Goal: Transaction & Acquisition: Obtain resource

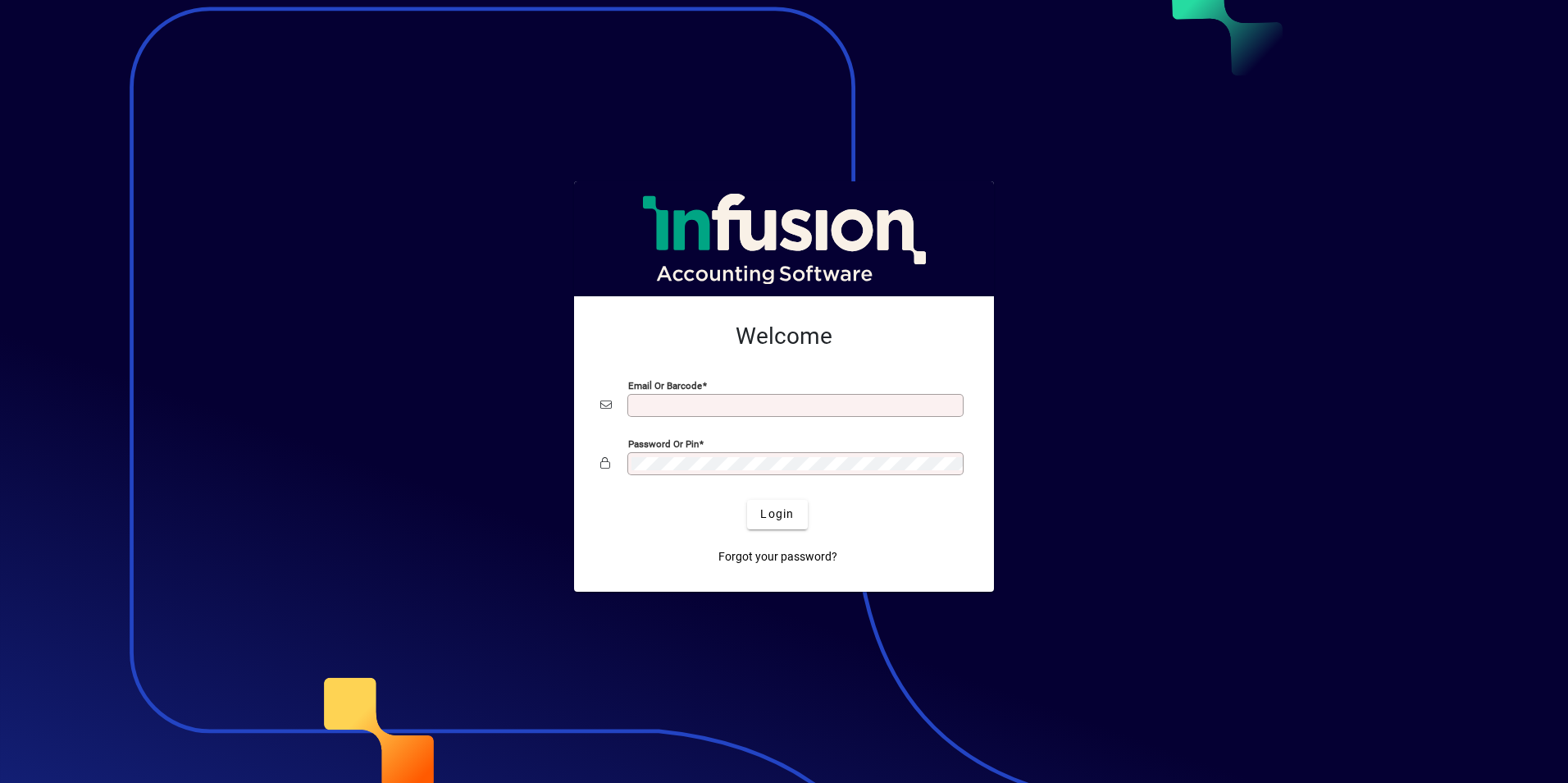
type input "**********"
click at [255, 84] on div at bounding box center [784, 392] width 1568 height 783
click at [792, 517] on span "Login" at bounding box center [777, 515] width 33 height 18
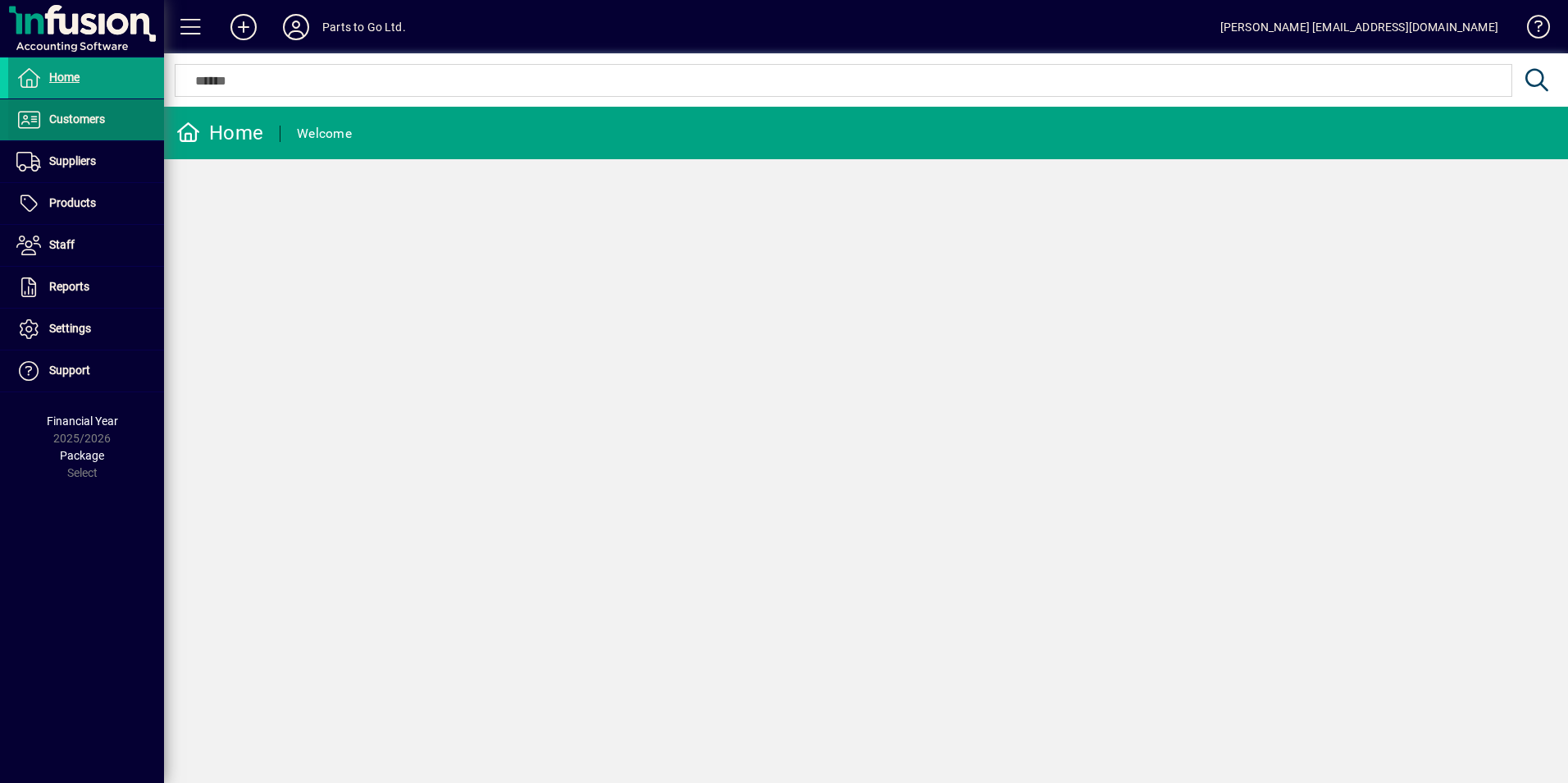
click at [88, 121] on span "Customers" at bounding box center [77, 119] width 55 height 13
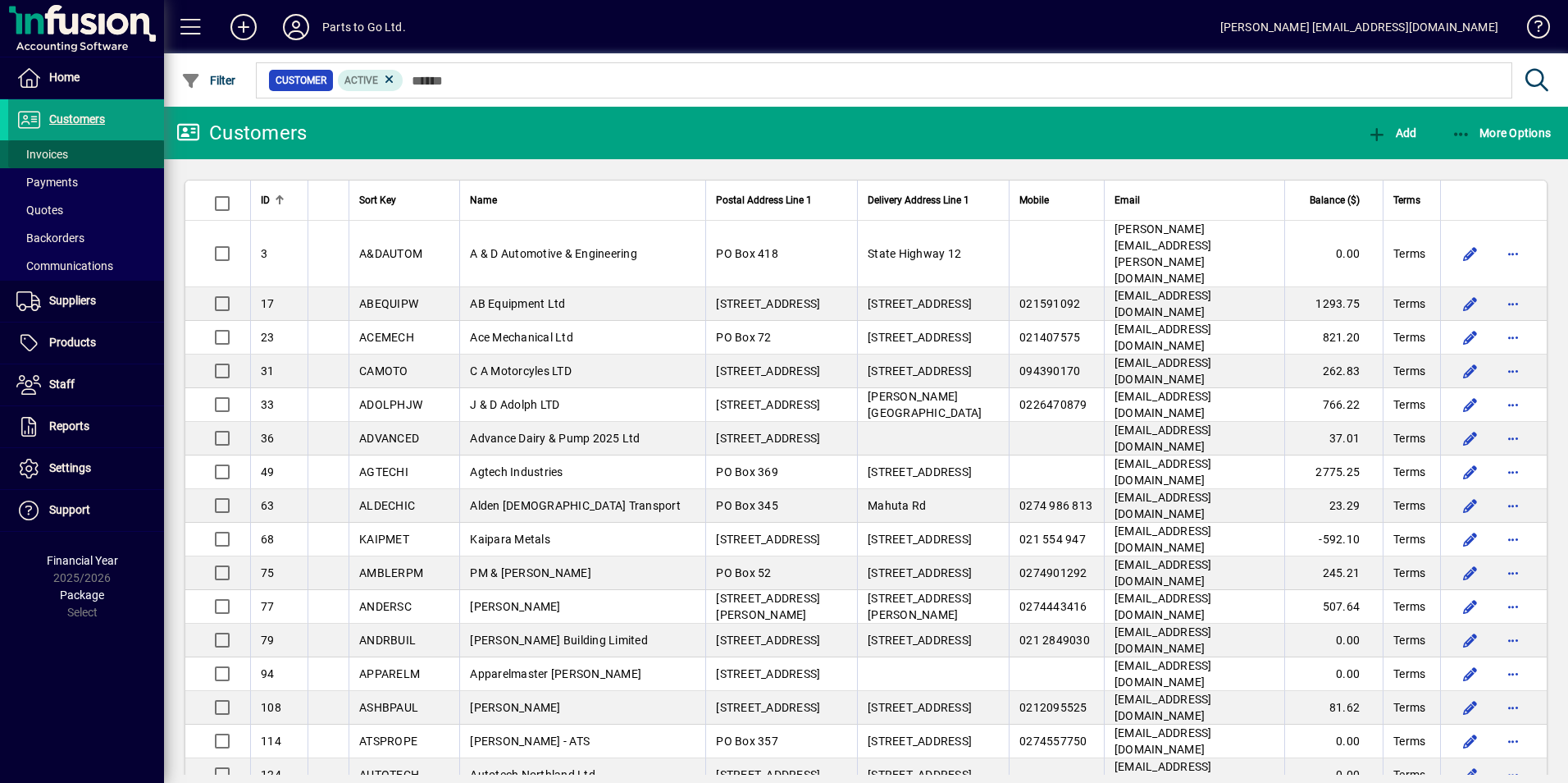
click at [51, 155] on span "Invoices" at bounding box center [42, 154] width 52 height 13
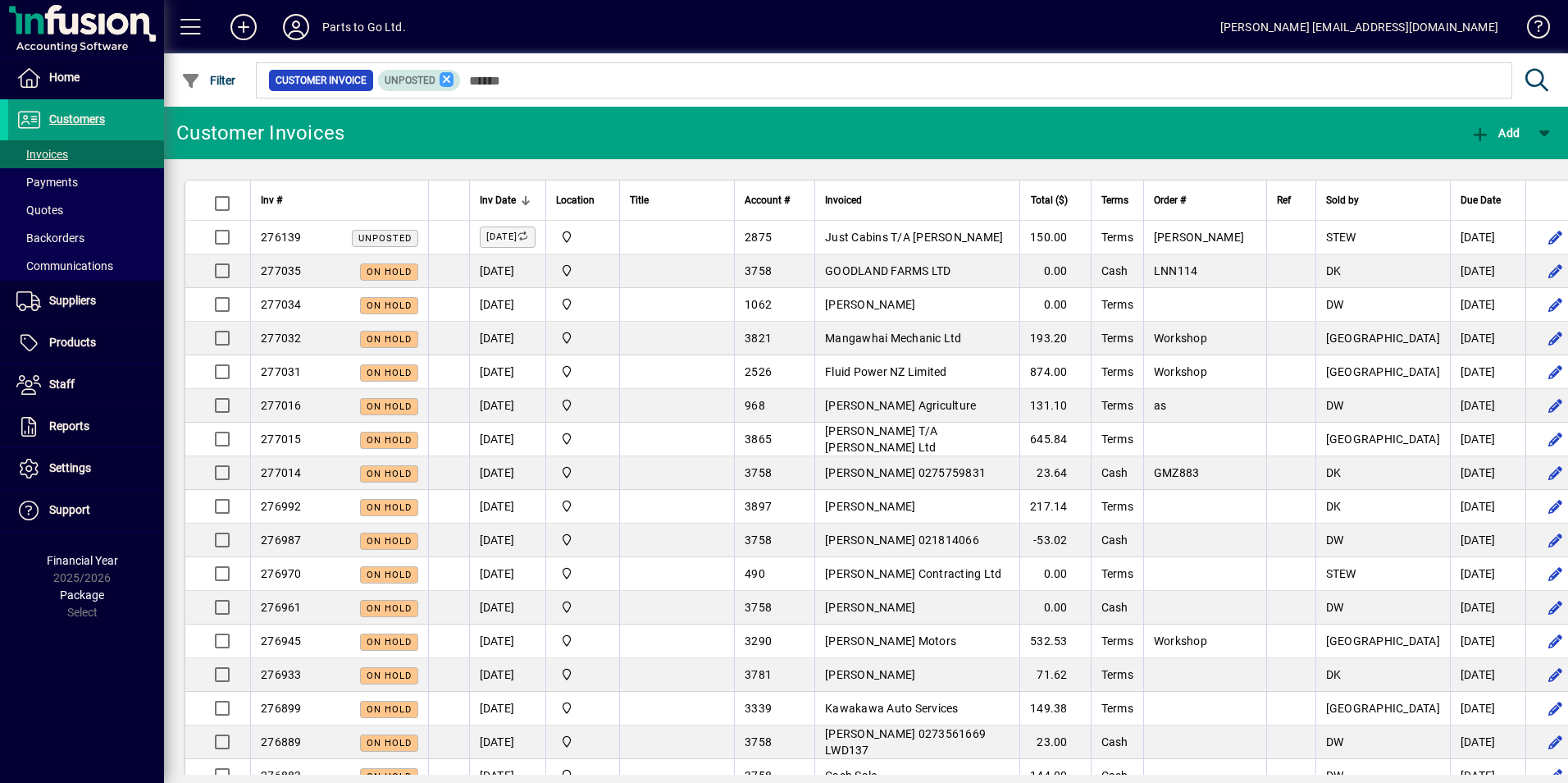
click at [450, 78] on icon at bounding box center [447, 79] width 15 height 15
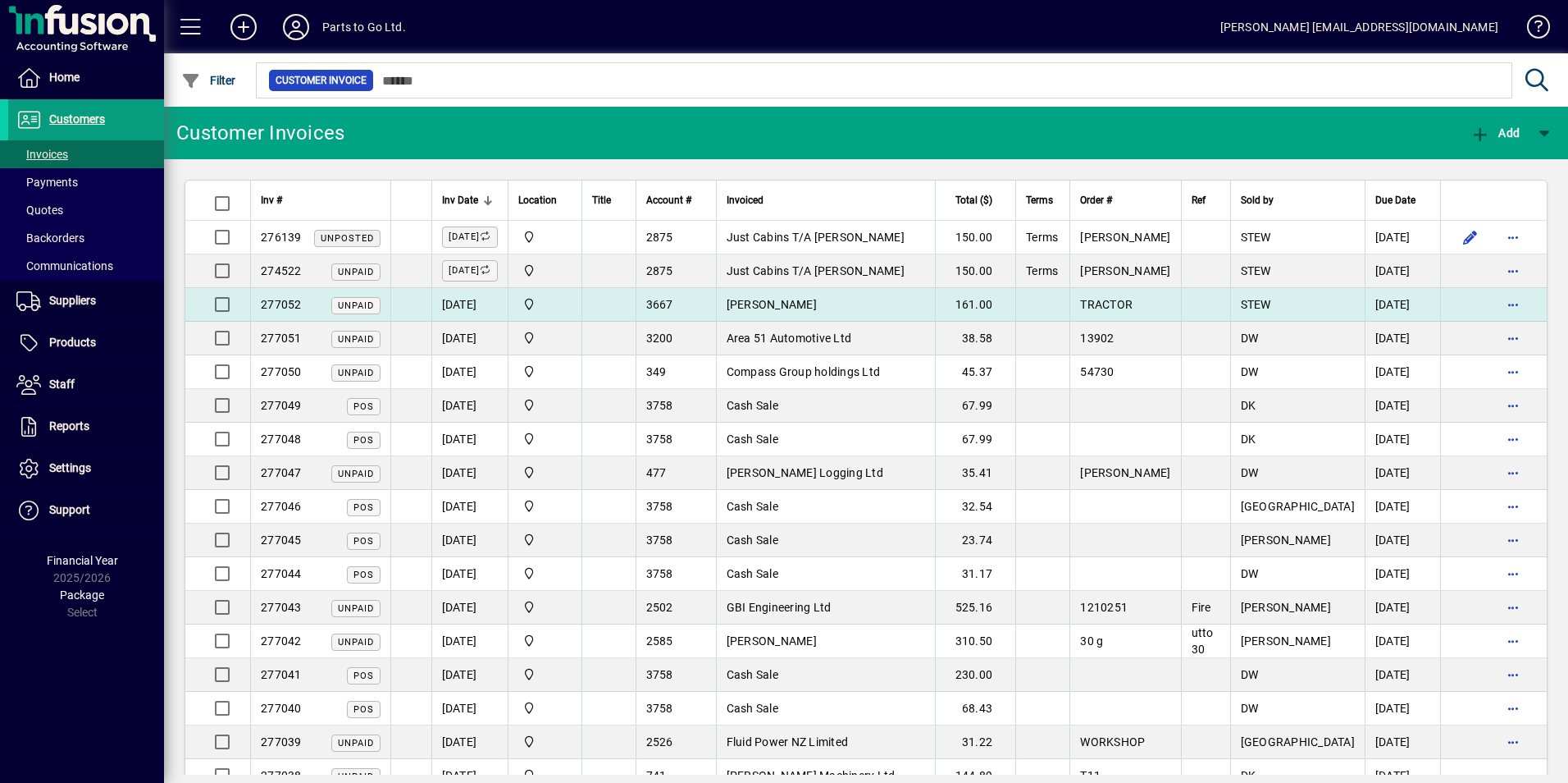
click at [670, 304] on td "3667" at bounding box center [675, 304] width 80 height 33
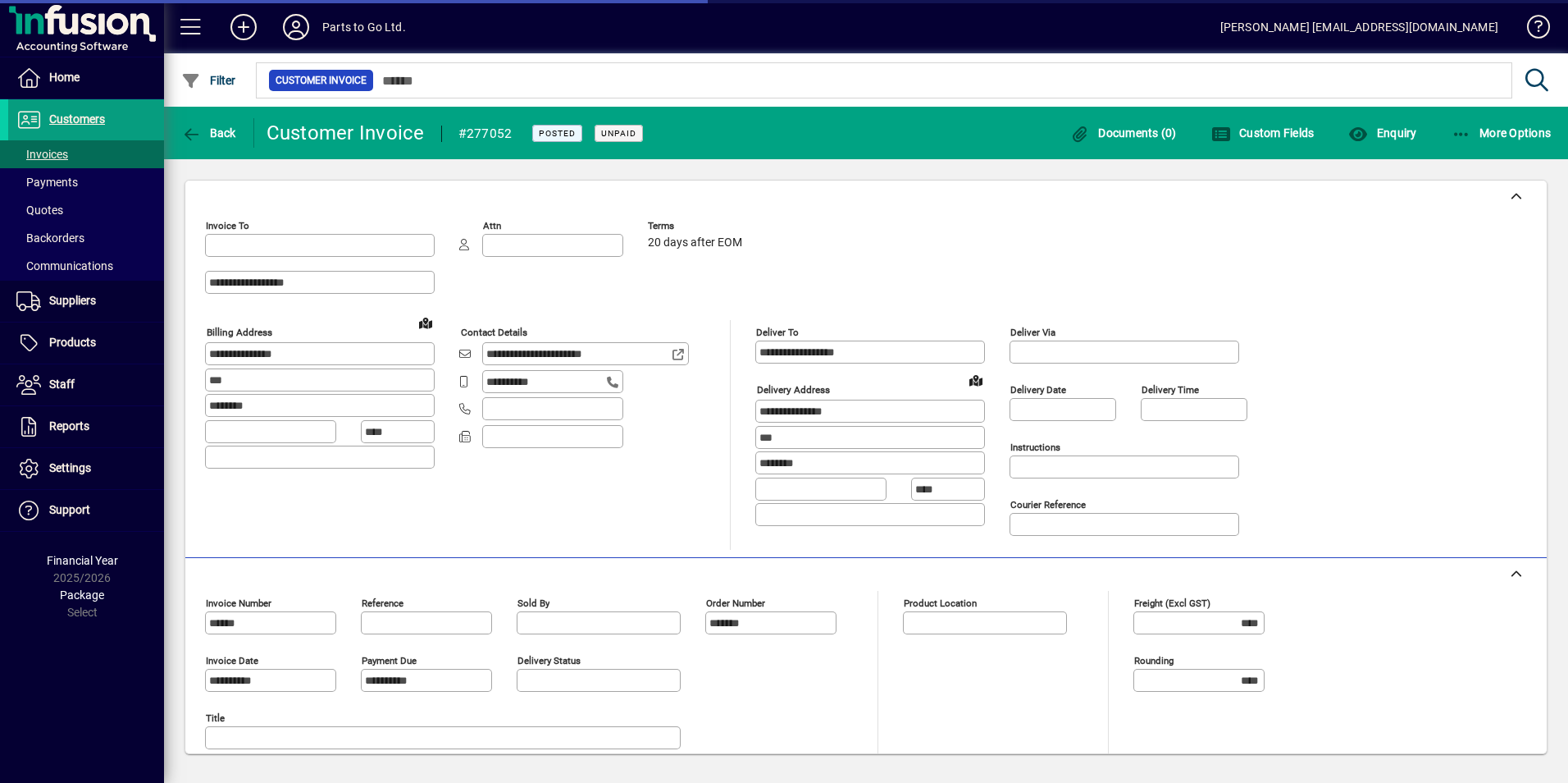
type input "**********"
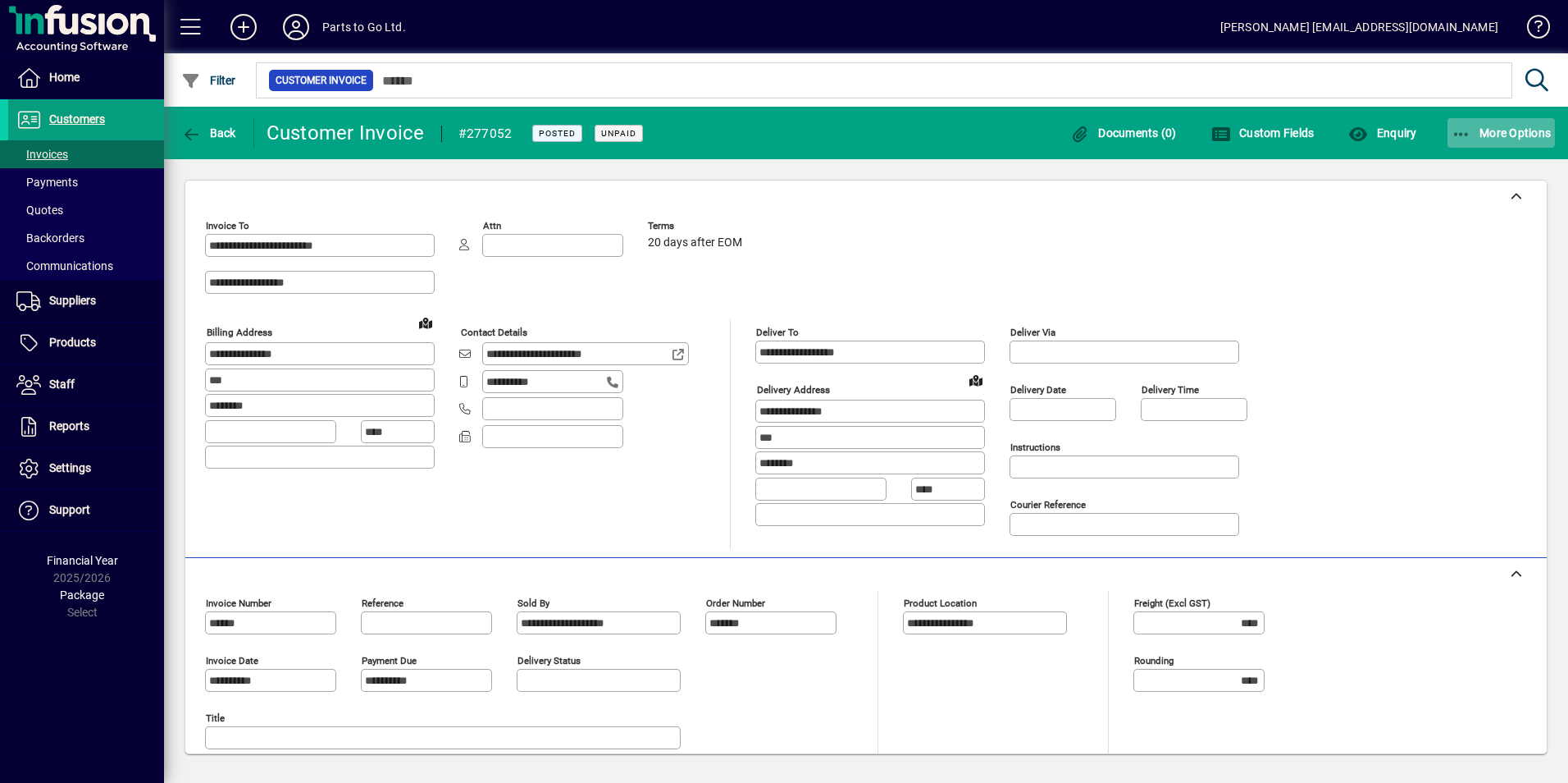
click at [1465, 135] on icon "button" at bounding box center [1462, 135] width 20 height 17
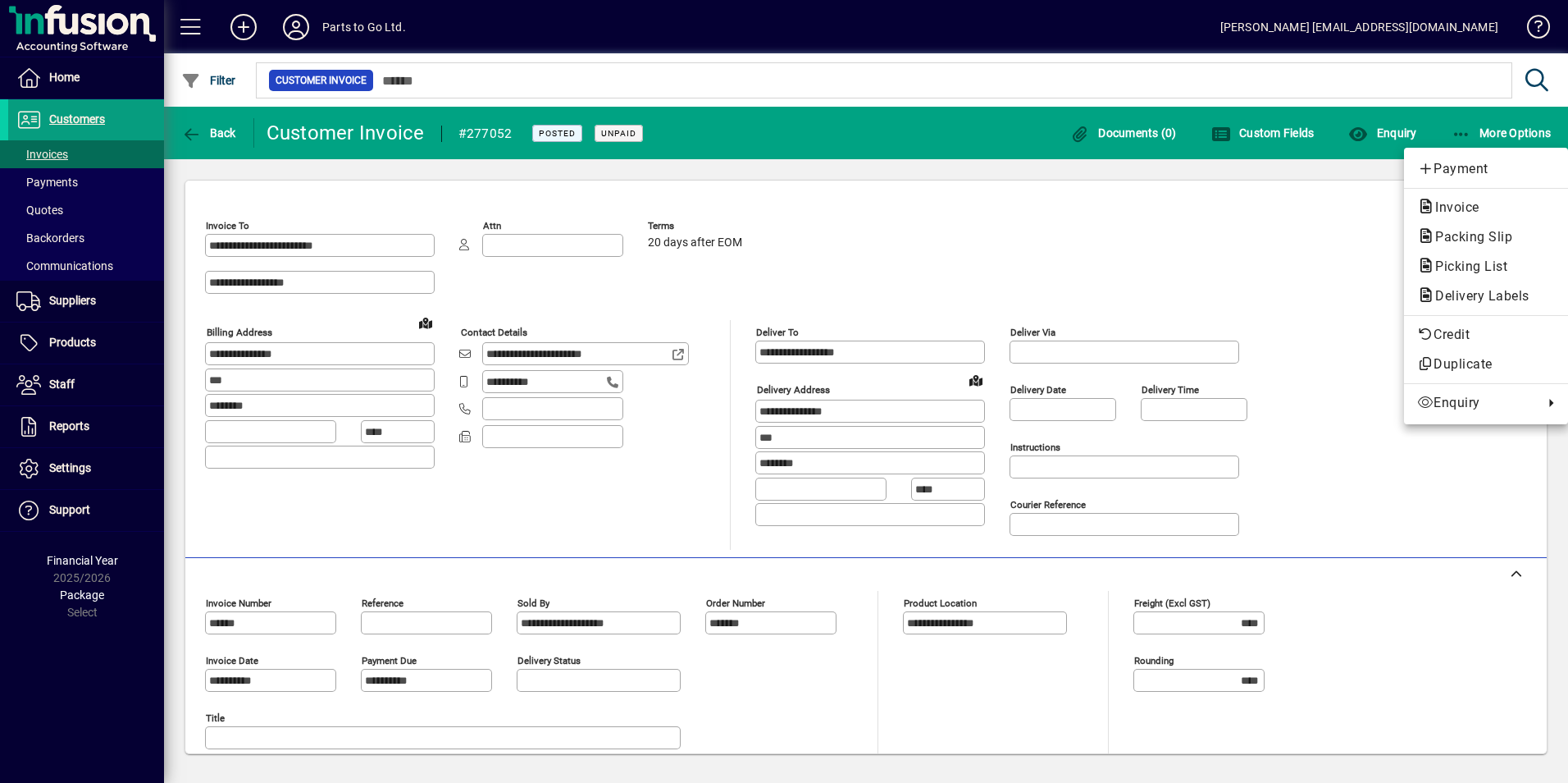
click at [1448, 214] on span "Invoice" at bounding box center [1453, 208] width 70 height 16
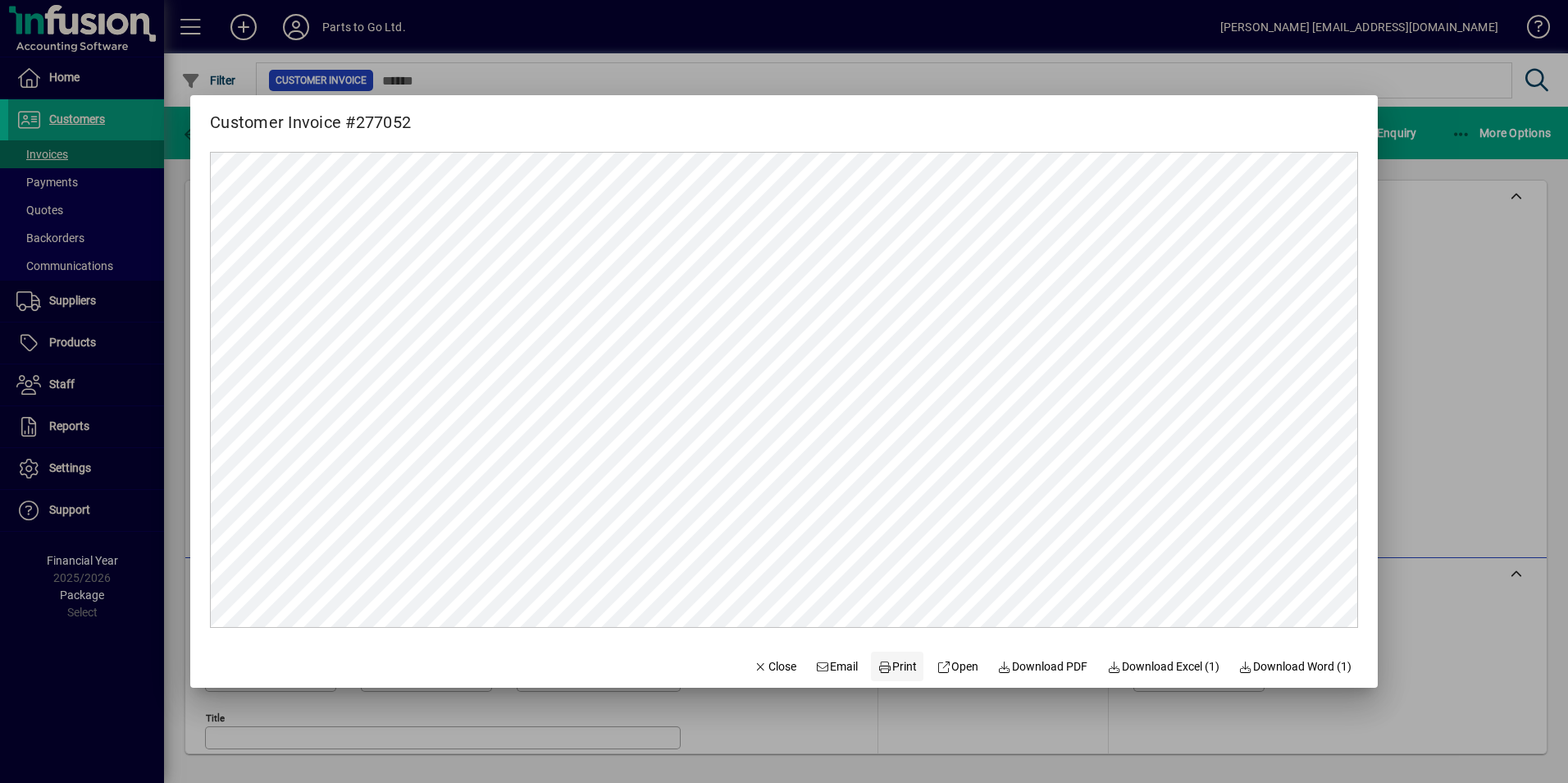
click at [886, 666] on span "Print" at bounding box center [897, 667] width 40 height 18
click at [1413, 362] on div at bounding box center [784, 392] width 1568 height 783
